Goal: Find specific page/section: Find specific page/section

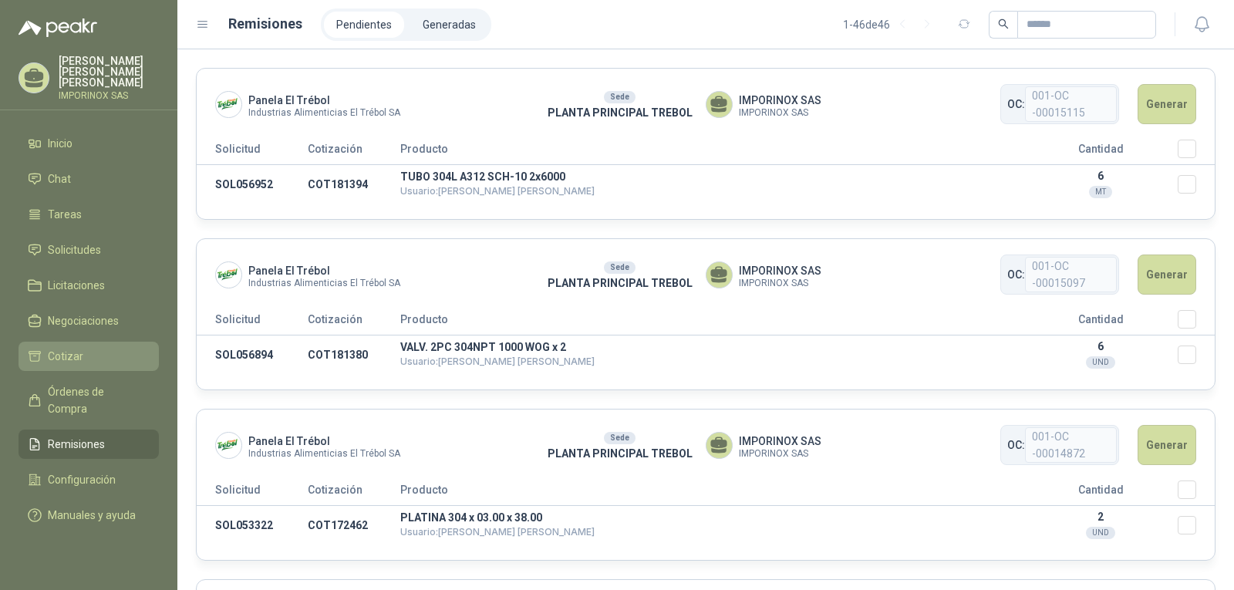
click at [69, 348] on span "Cotizar" at bounding box center [65, 356] width 35 height 17
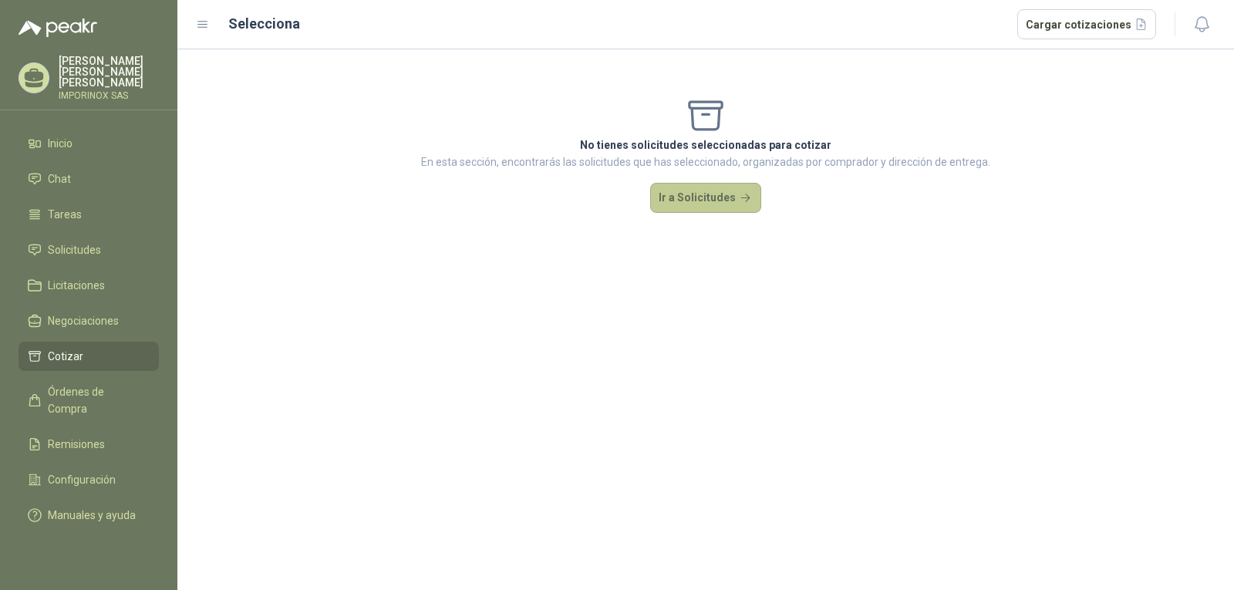
click at [712, 193] on button "Ir a Solicitudes" at bounding box center [705, 198] width 111 height 31
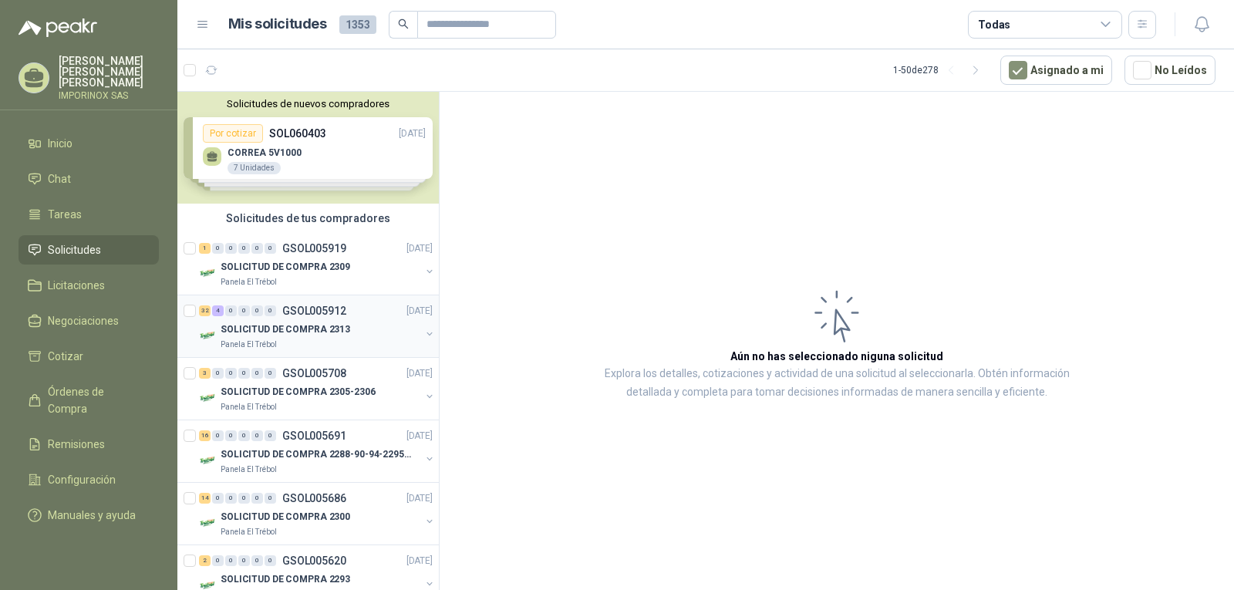
click at [294, 329] on p "SOLICITUD DE COMPRA 2313" at bounding box center [286, 329] width 130 height 15
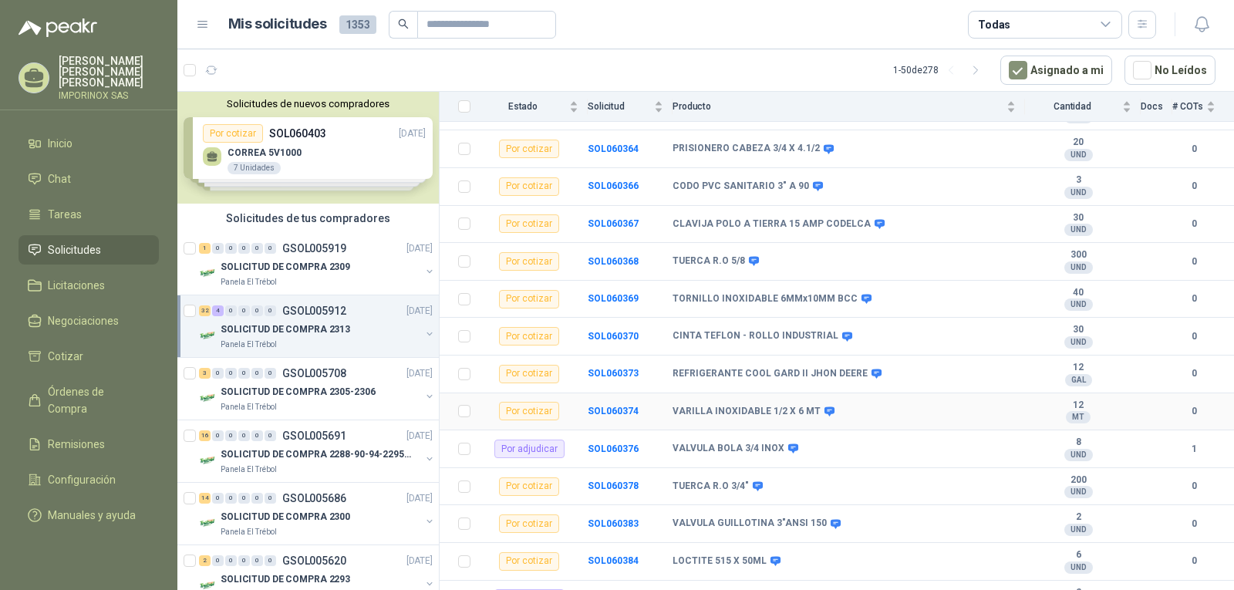
scroll to position [1052, 0]
